Goal: Task Accomplishment & Management: Use online tool/utility

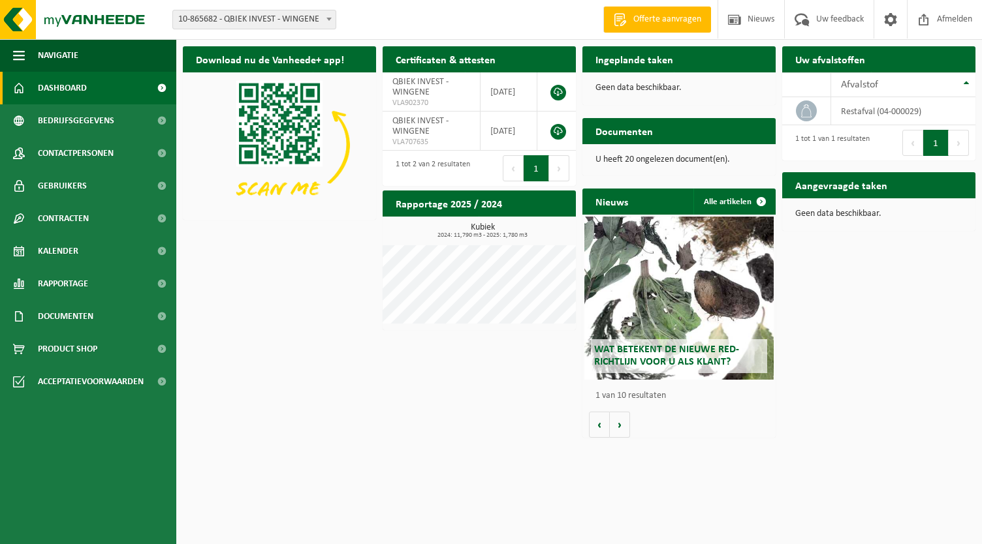
click at [257, 16] on span "10-865682 - QBIEK INVEST - WINGENE" at bounding box center [254, 19] width 163 height 18
click at [277, 369] on div "Download nu de Vanheede+ app! Verberg Certificaten & attesten Bekijk uw certifi…" at bounding box center [578, 242] width 799 height 404
click at [626, 62] on h2 "Ingeplande taken" at bounding box center [634, 58] width 104 height 25
click at [627, 91] on p "Geen data beschikbaar." at bounding box center [678, 88] width 167 height 9
click at [894, 82] on div "Afvalstof" at bounding box center [900, 85] width 118 height 10
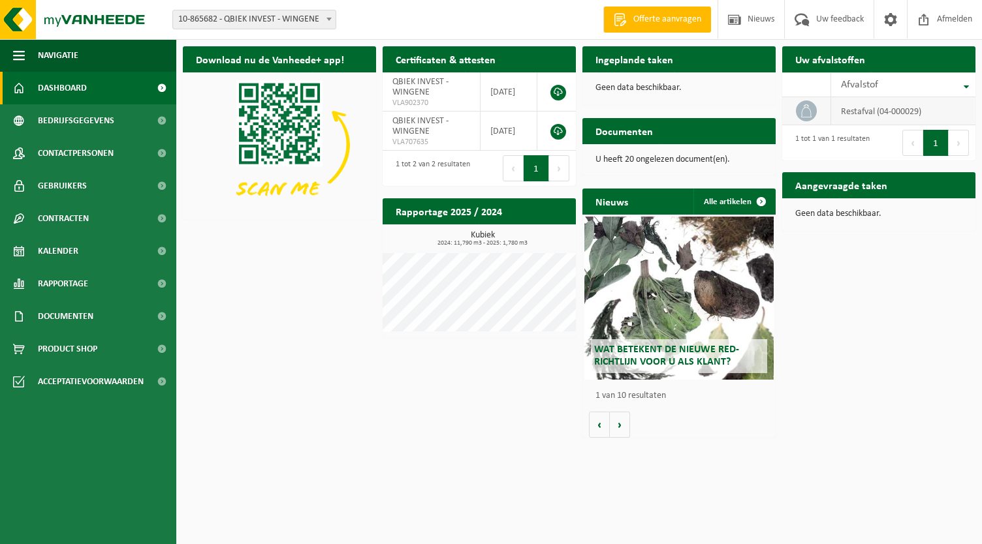
click at [893, 115] on td "restafval (04-000029)" at bounding box center [903, 111] width 144 height 28
click at [99, 91] on link "Dashboard" at bounding box center [88, 88] width 176 height 33
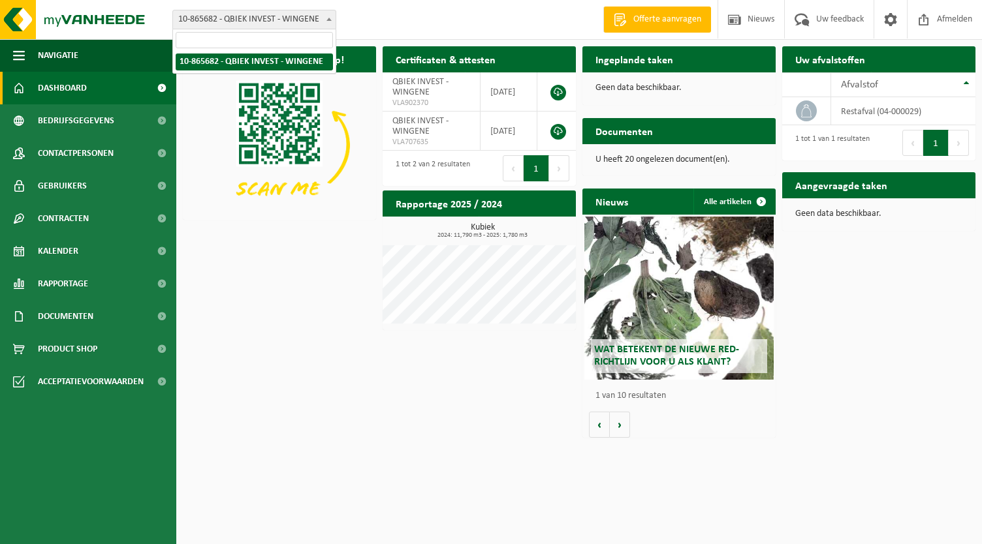
click at [210, 16] on span "10-865682 - QBIEK INVEST - WINGENE" at bounding box center [254, 19] width 163 height 18
click at [102, 220] on link "Contracten" at bounding box center [88, 218] width 176 height 33
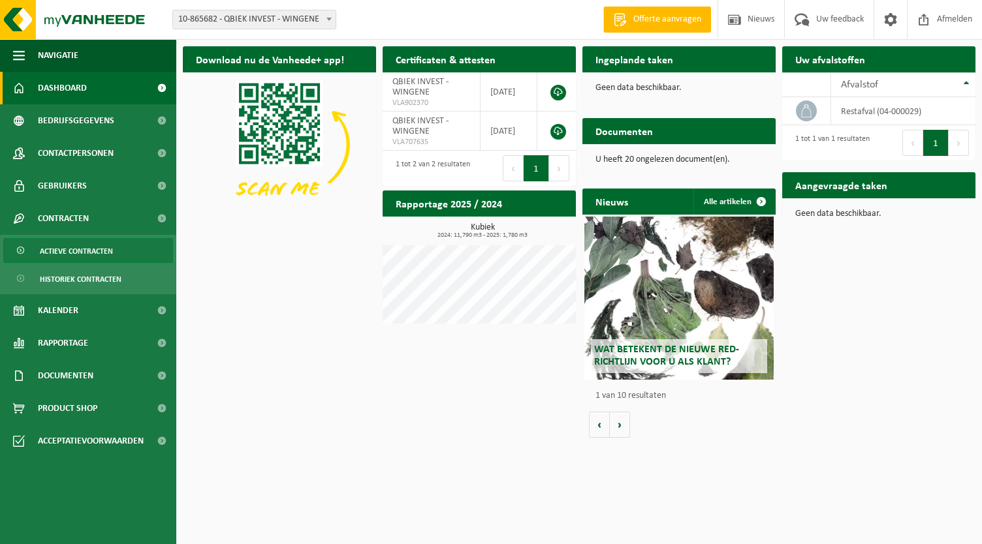
click at [101, 247] on span "Actieve contracten" at bounding box center [76, 251] width 73 height 25
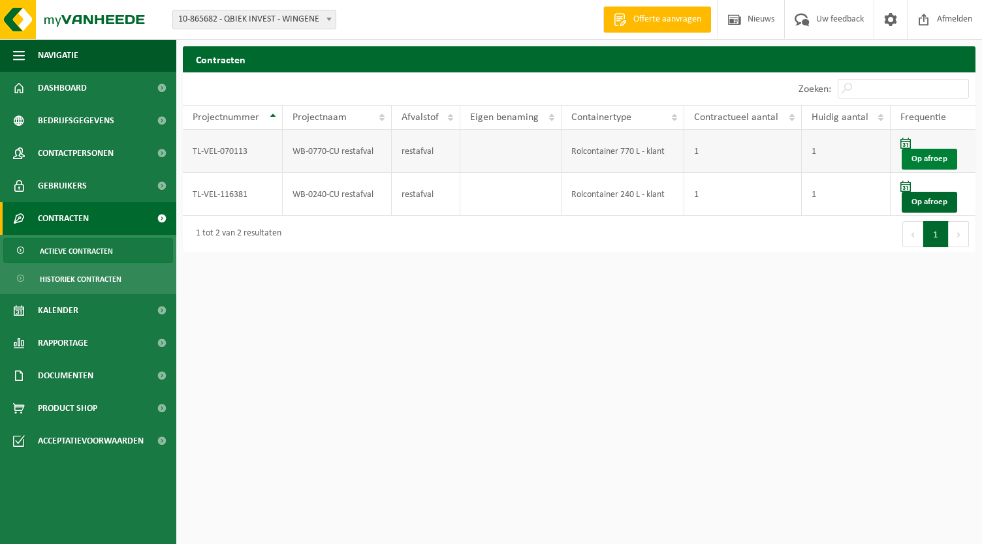
click at [950, 151] on link "Op afroep" at bounding box center [928, 159] width 55 height 21
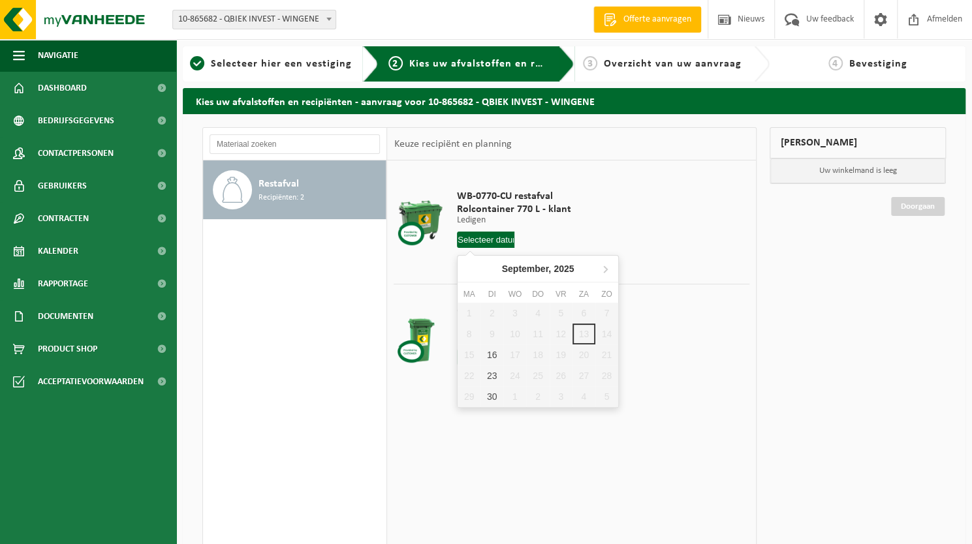
click at [490, 238] on input "text" at bounding box center [485, 240] width 57 height 16
click at [493, 354] on div "16" at bounding box center [491, 355] width 23 height 21
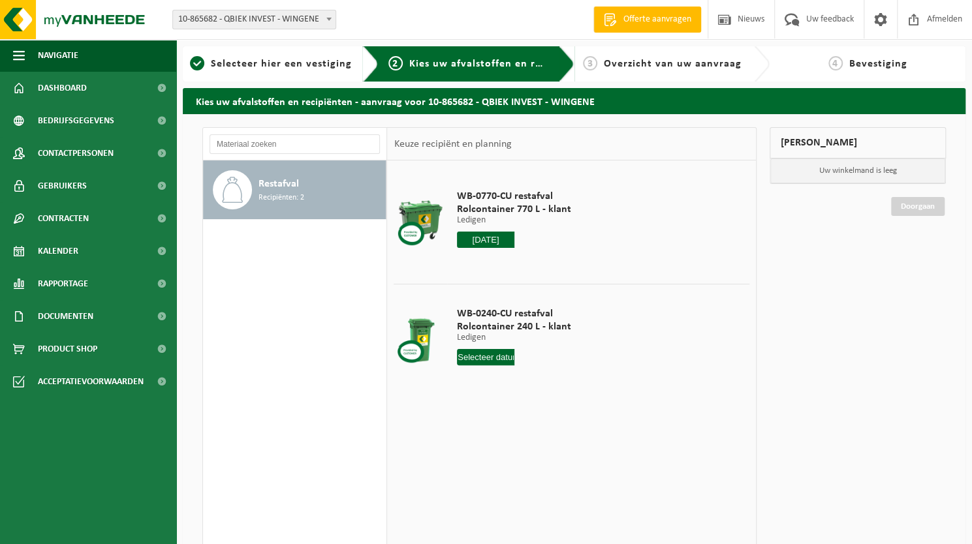
type input "Van [DATE]"
type input "2025-09-16"
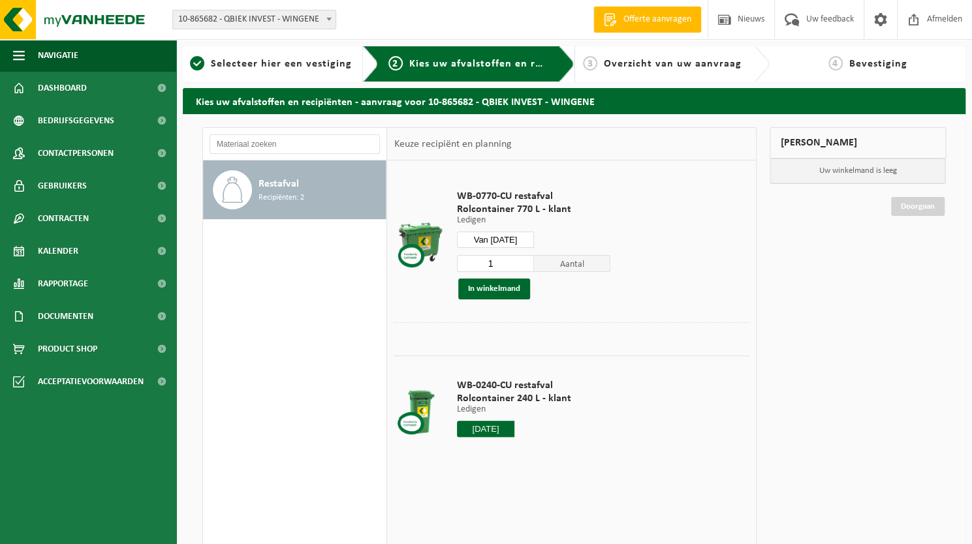
click at [490, 437] on div "WB-0240-CU restafval Rolcontainer 240 L - klant Ledigen Ledigen Ledigen 2025-09…" at bounding box center [513, 411] width 127 height 91
click at [492, 423] on input "2025-09-16" at bounding box center [485, 429] width 57 height 16
click at [492, 541] on div "16" at bounding box center [491, 544] width 23 height 21
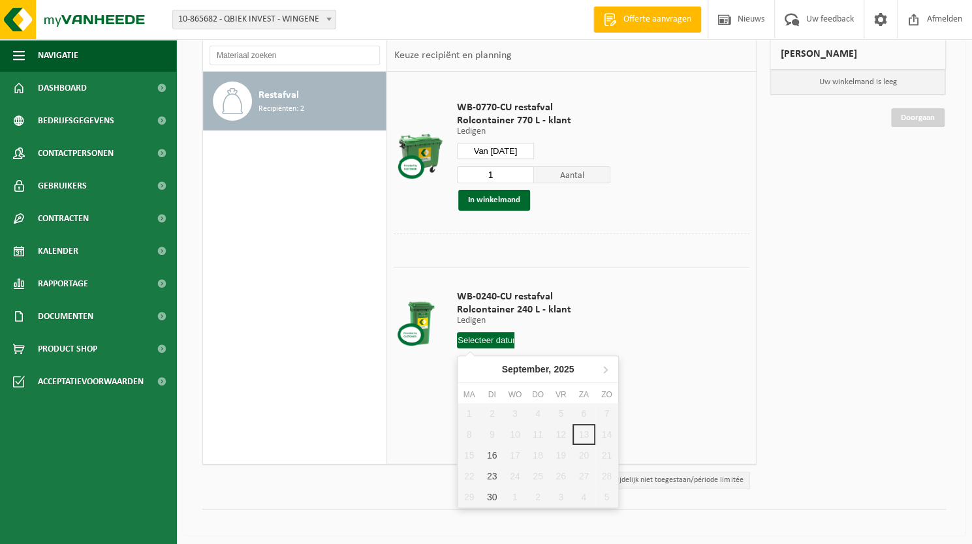
scroll to position [91, 0]
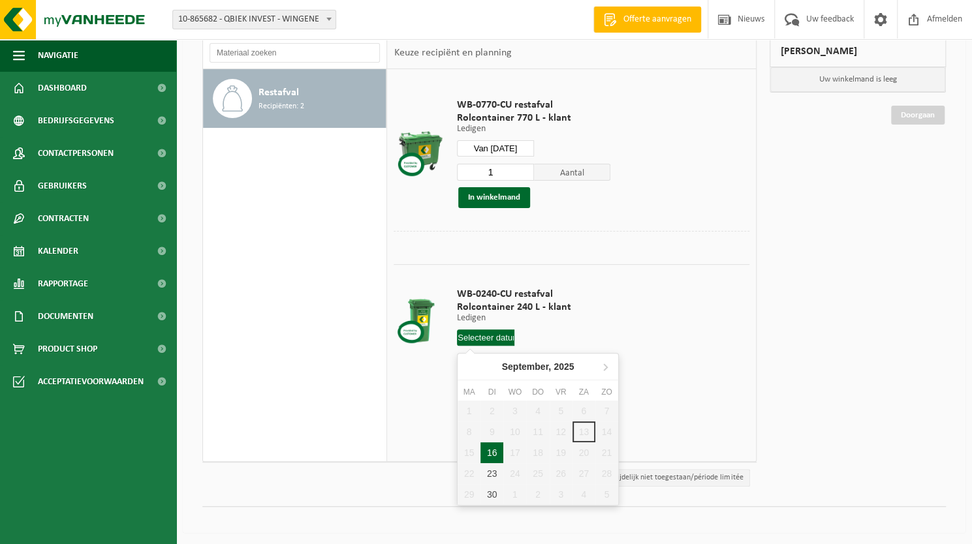
click at [497, 450] on div "16" at bounding box center [491, 453] width 23 height 21
type input "Van 2025-09-16"
type input "2025-09-16"
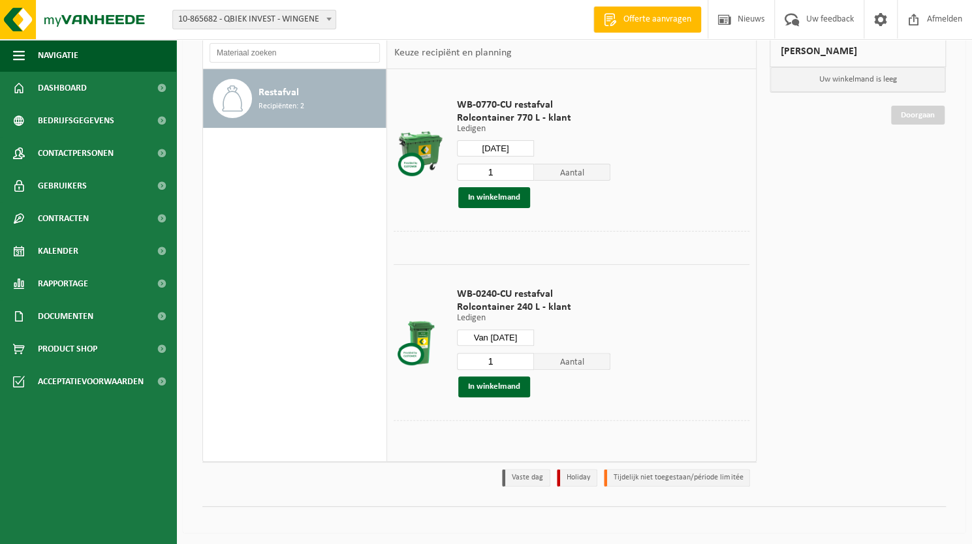
scroll to position [0, 0]
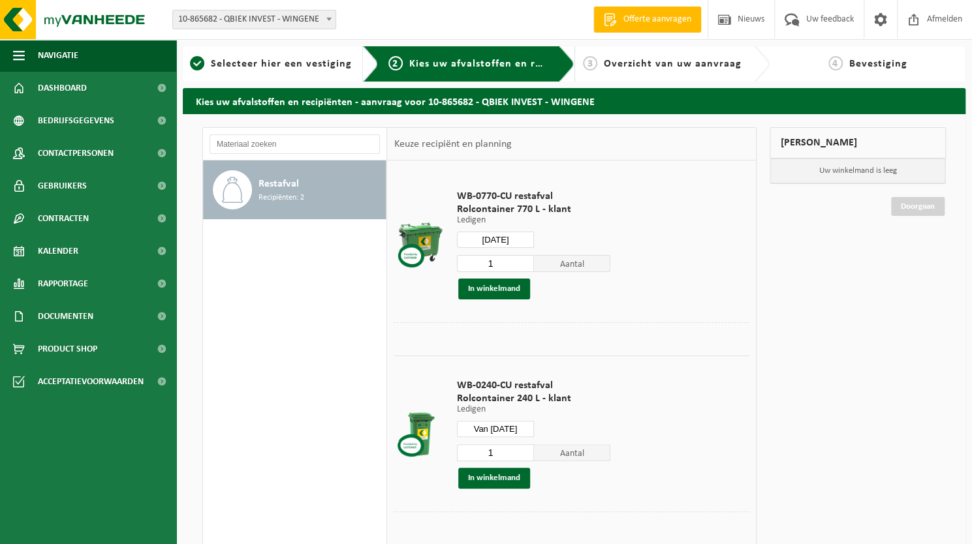
click at [915, 190] on div "Doorgaan" at bounding box center [858, 190] width 176 height 13
click at [911, 202] on link "Doorgaan" at bounding box center [918, 206] width 54 height 19
click at [488, 481] on button "In winkelmand" at bounding box center [494, 478] width 72 height 21
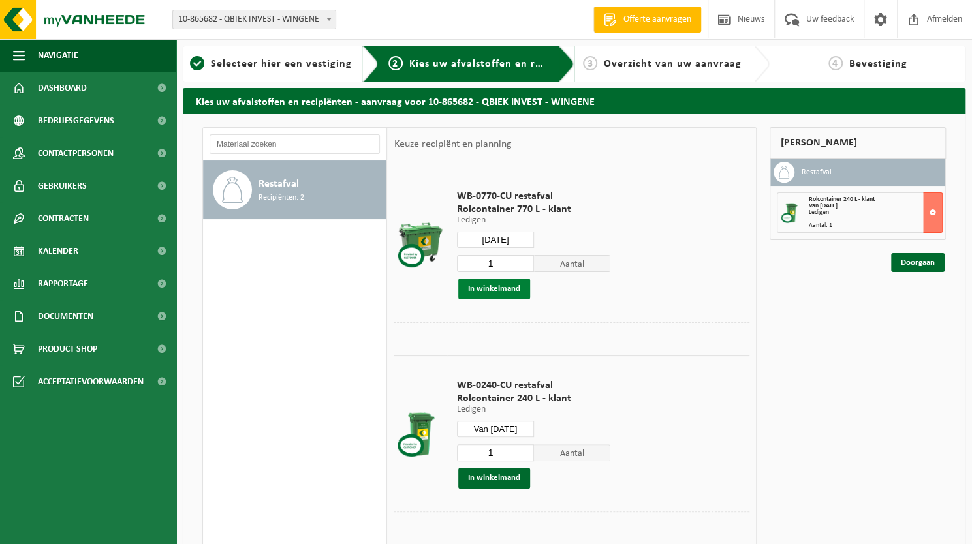
click at [488, 283] on button "In winkelmand" at bounding box center [494, 289] width 72 height 21
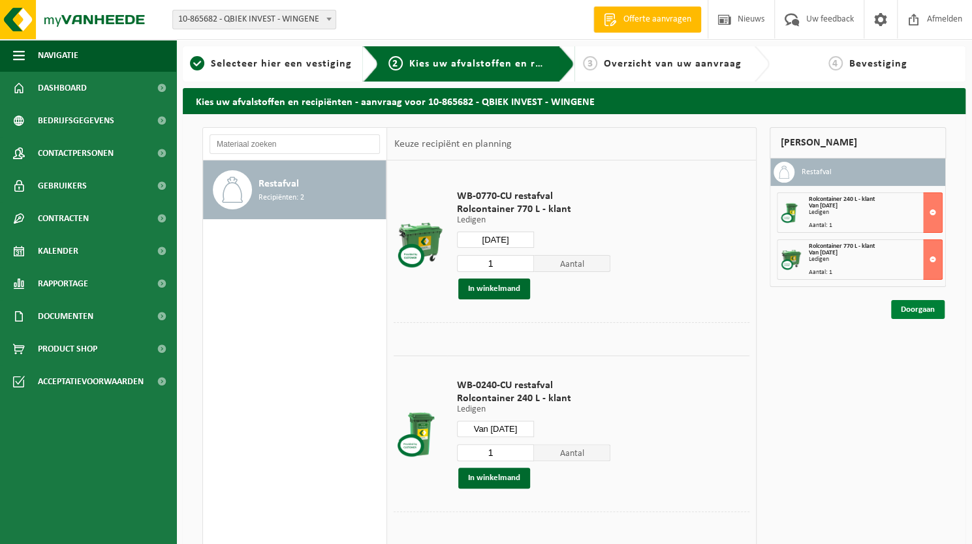
click at [915, 311] on link "Doorgaan" at bounding box center [918, 309] width 54 height 19
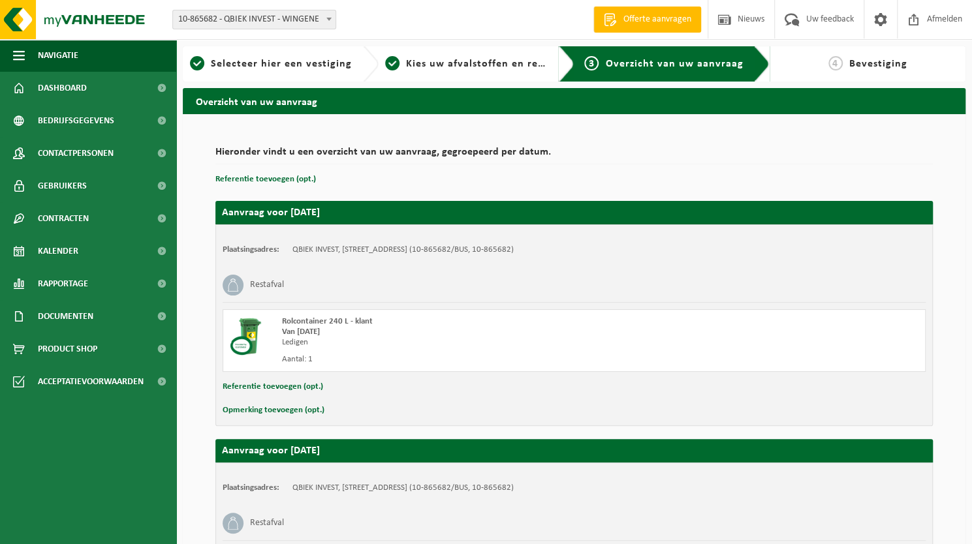
scroll to position [183, 0]
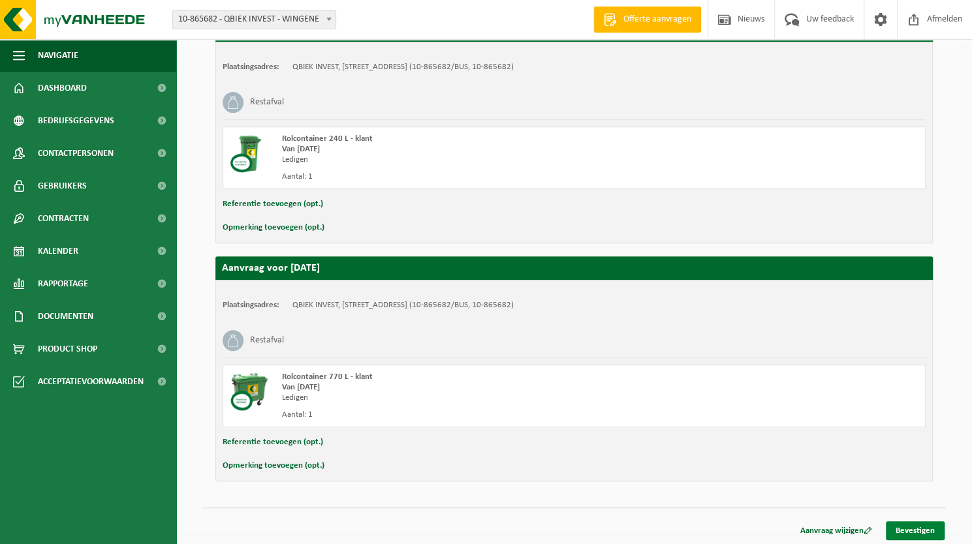
click at [932, 525] on link "Bevestigen" at bounding box center [915, 530] width 59 height 19
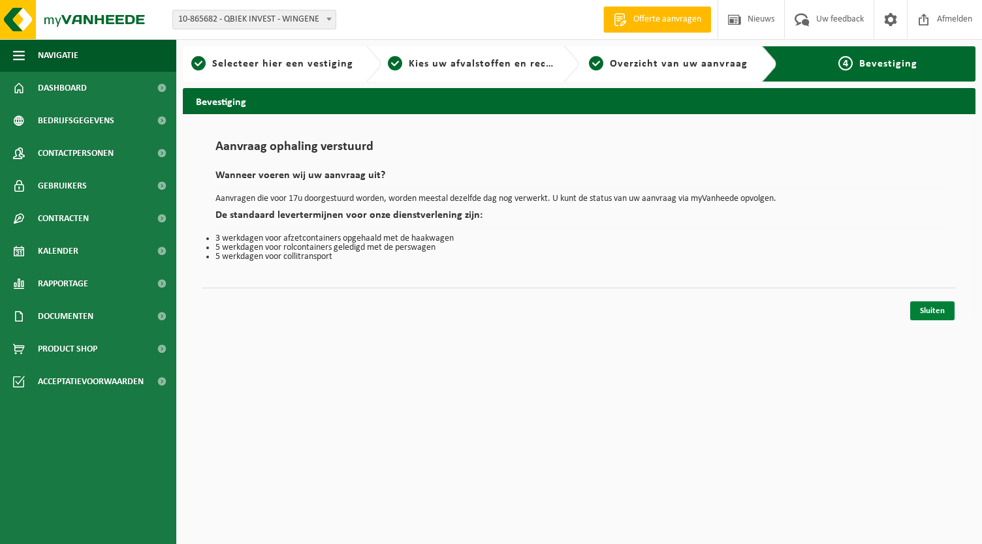
click at [929, 309] on link "Sluiten" at bounding box center [932, 311] width 44 height 19
